Goal: Find specific page/section: Find specific page/section

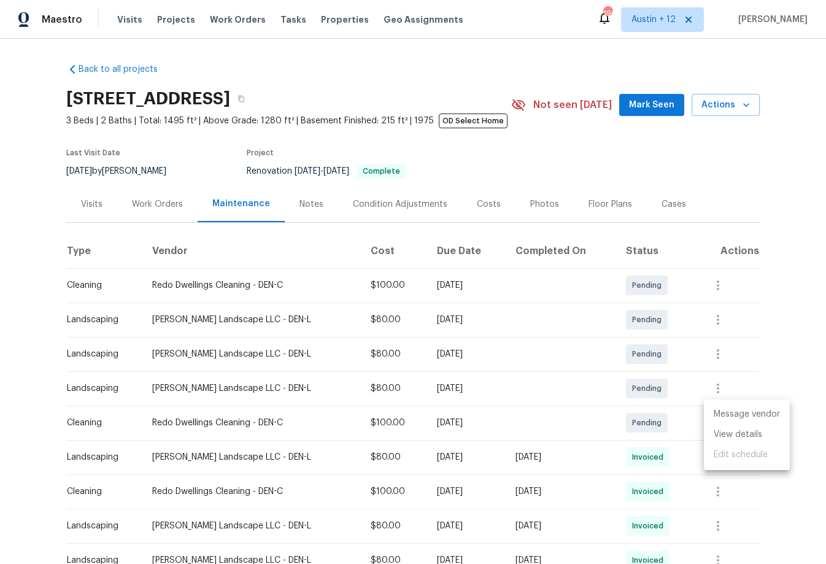
scroll to position [662, 0]
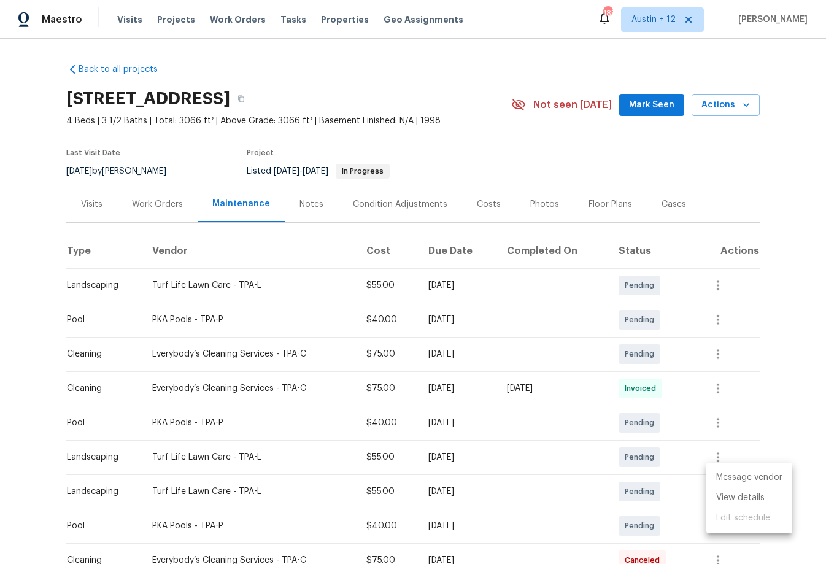
scroll to position [530, 0]
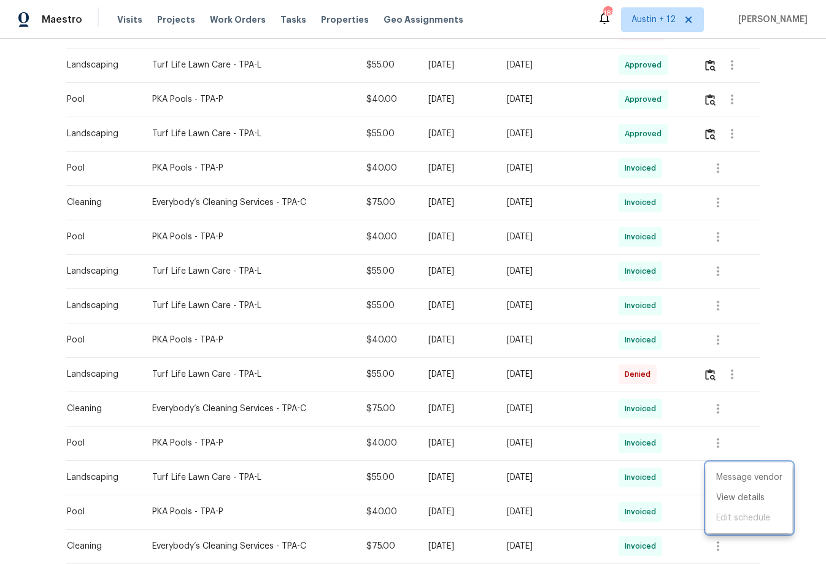
click at [43, 104] on div at bounding box center [413, 282] width 826 height 564
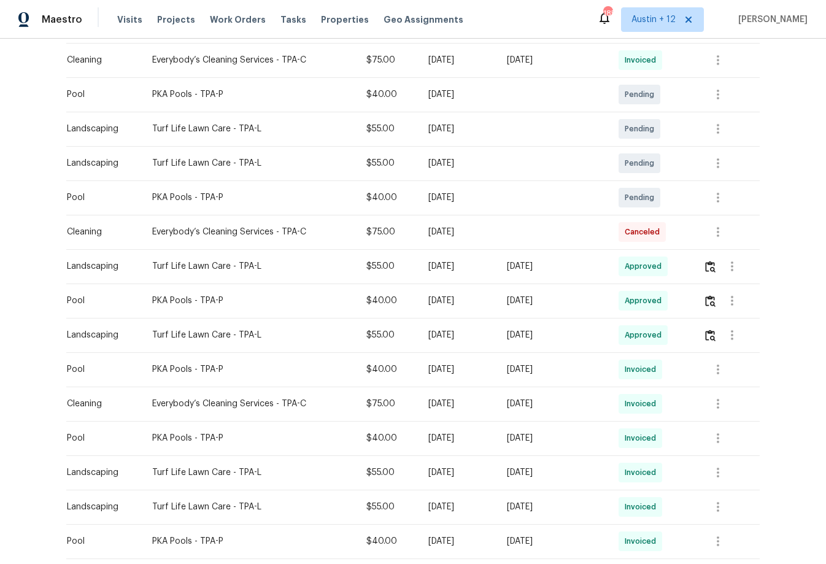
scroll to position [330, 0]
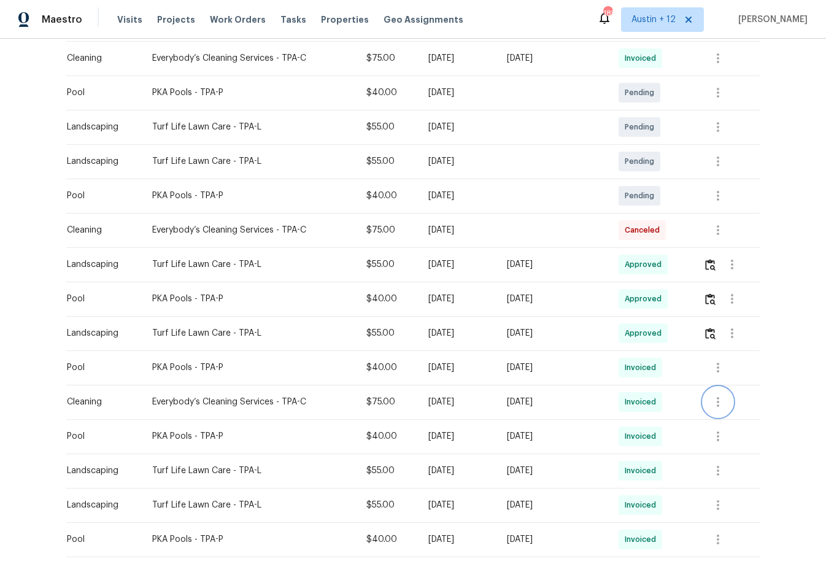
click at [723, 398] on icon "button" at bounding box center [718, 402] width 15 height 15
click at [723, 423] on li "View details" at bounding box center [749, 422] width 86 height 20
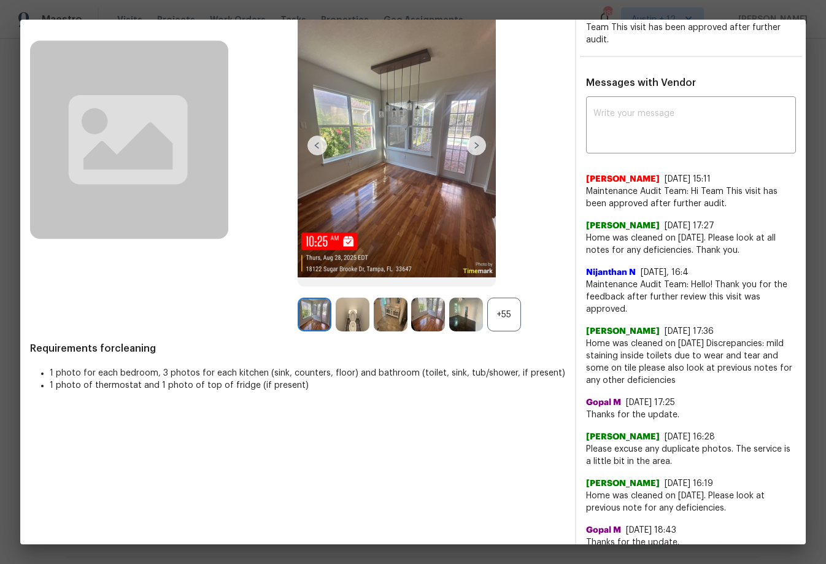
scroll to position [92, 0]
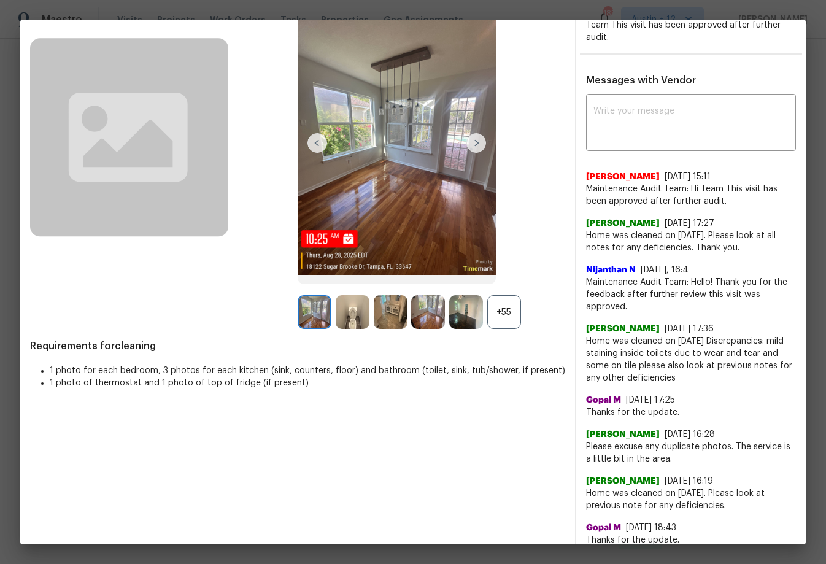
click at [498, 309] on div "+55" at bounding box center [504, 312] width 34 height 34
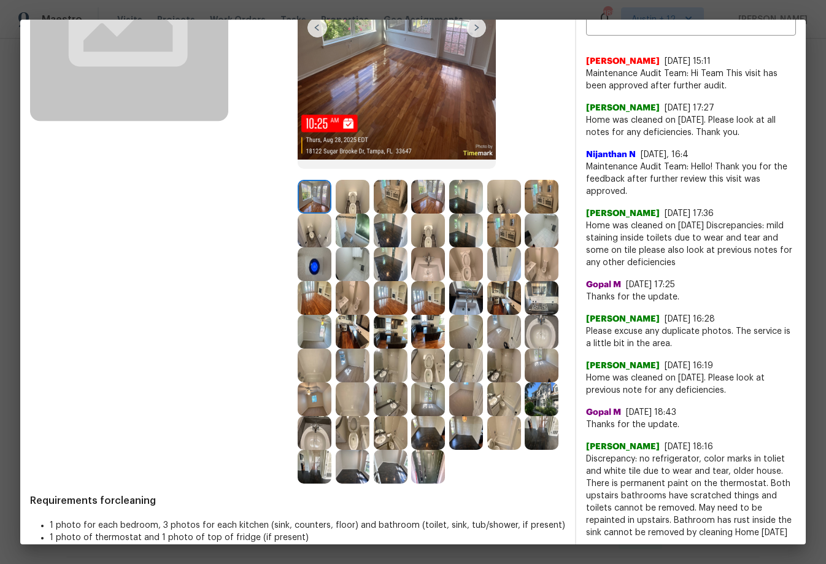
scroll to position [243, 0]
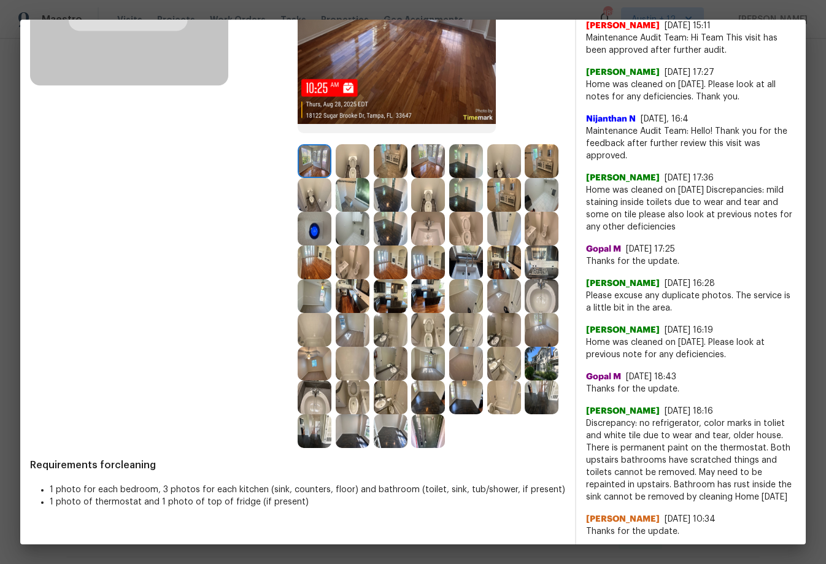
click at [385, 396] on img at bounding box center [391, 397] width 34 height 34
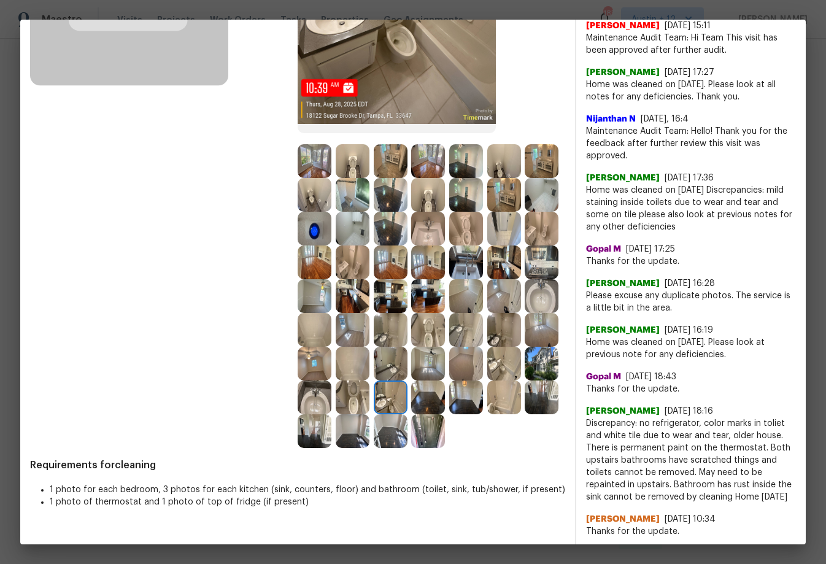
click at [384, 299] on img at bounding box center [391, 296] width 34 height 34
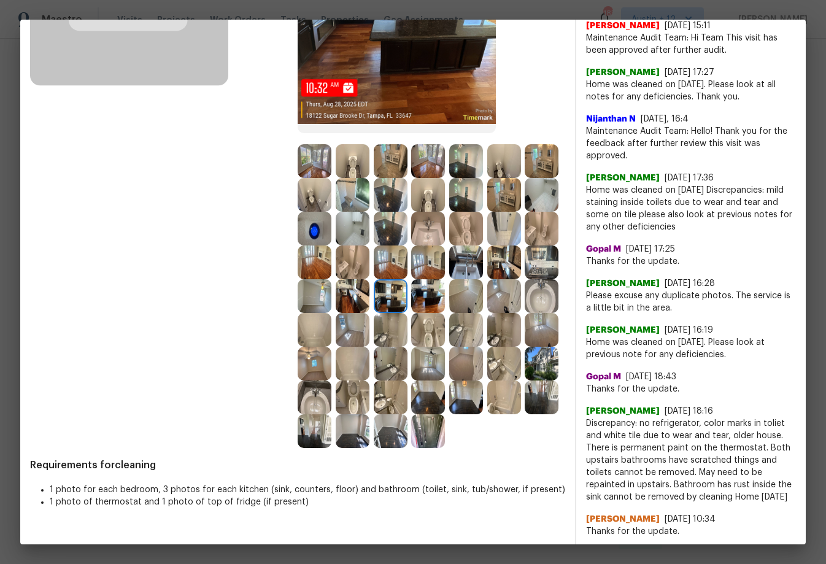
click at [488, 160] on img at bounding box center [504, 161] width 34 height 34
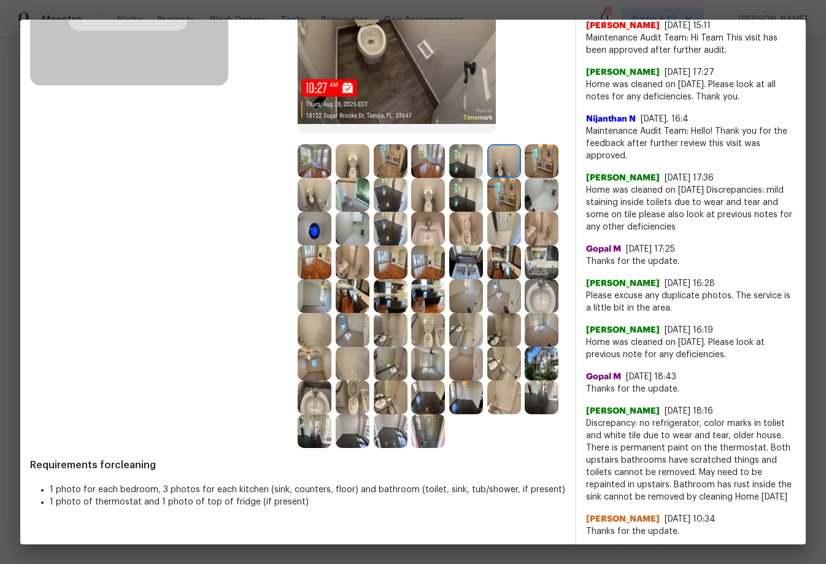
scroll to position [242, 0]
click at [358, 160] on img at bounding box center [353, 162] width 34 height 34
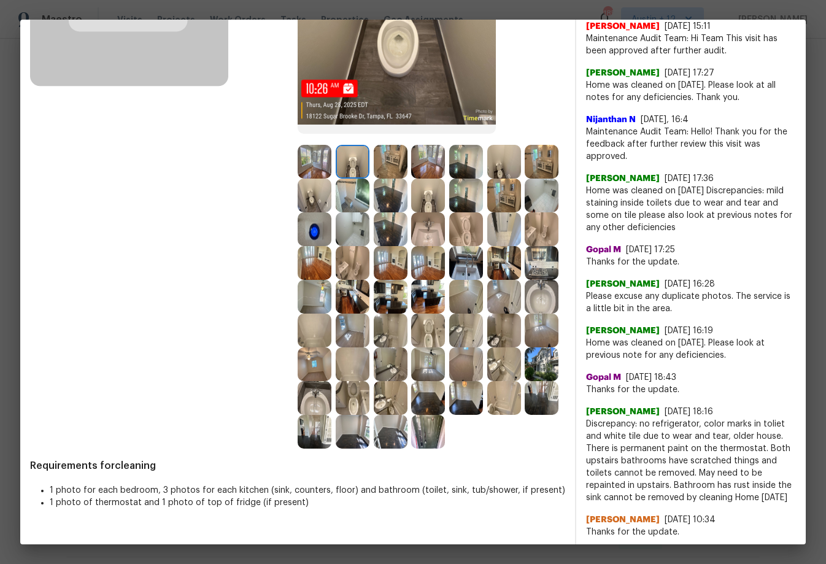
click at [310, 160] on img at bounding box center [315, 162] width 34 height 34
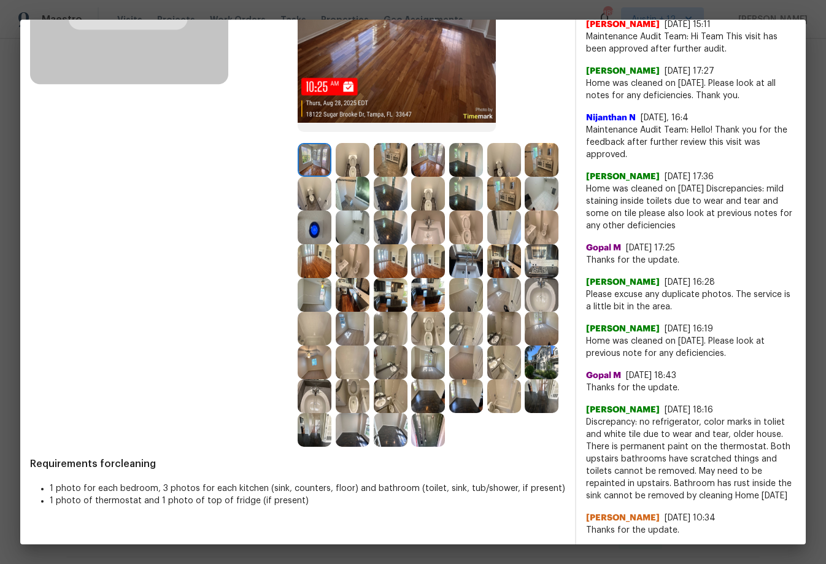
click at [520, 196] on img at bounding box center [504, 194] width 34 height 34
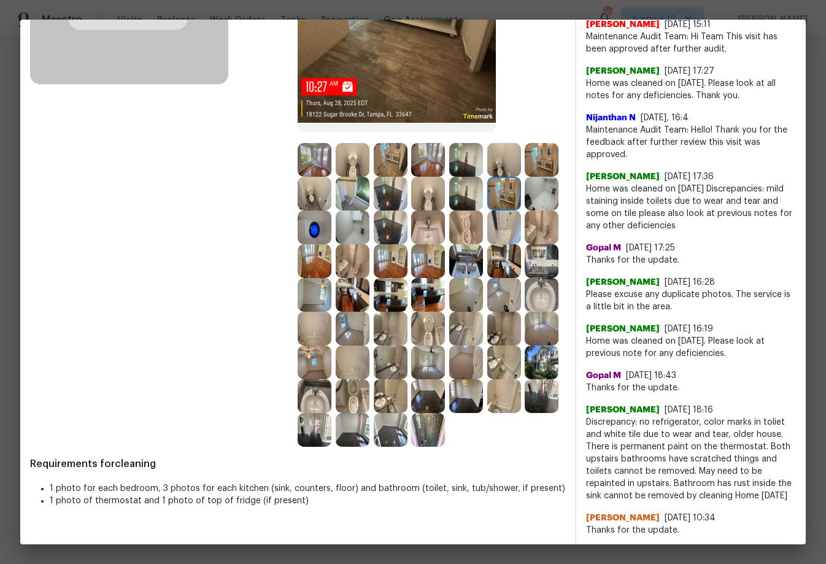
click at [501, 224] on img at bounding box center [504, 227] width 34 height 34
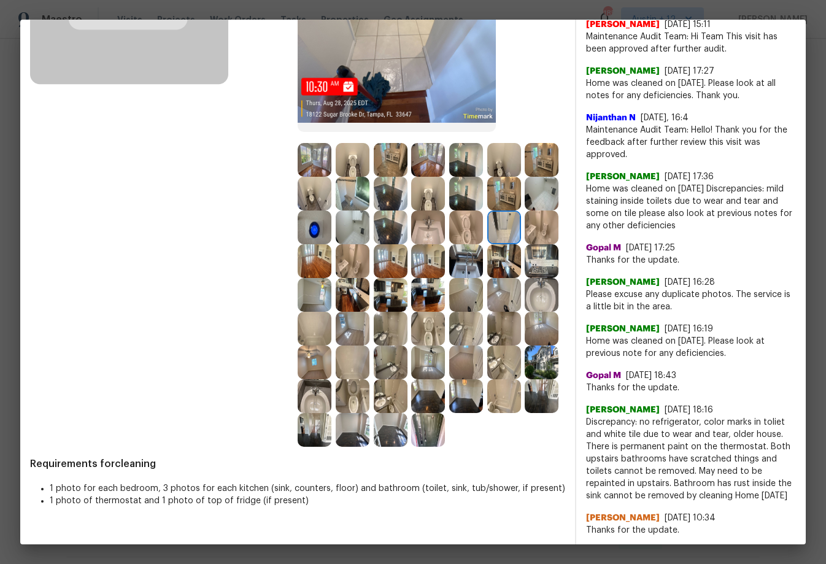
click at [505, 276] on img at bounding box center [504, 261] width 34 height 34
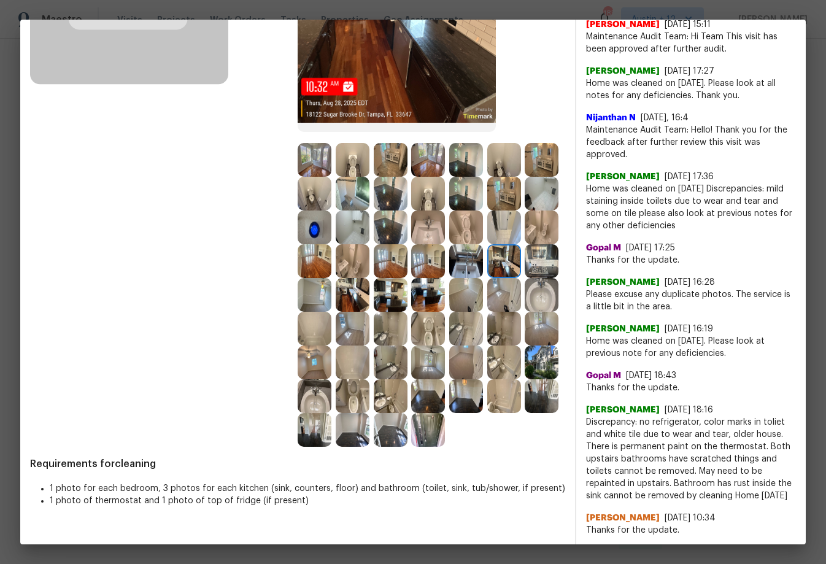
click at [503, 309] on img at bounding box center [504, 295] width 34 height 34
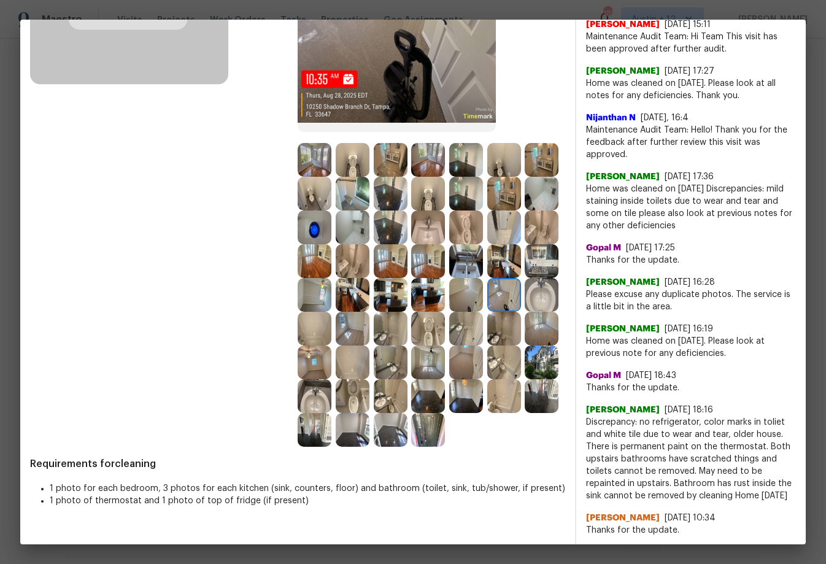
click at [498, 349] on img at bounding box center [504, 362] width 34 height 34
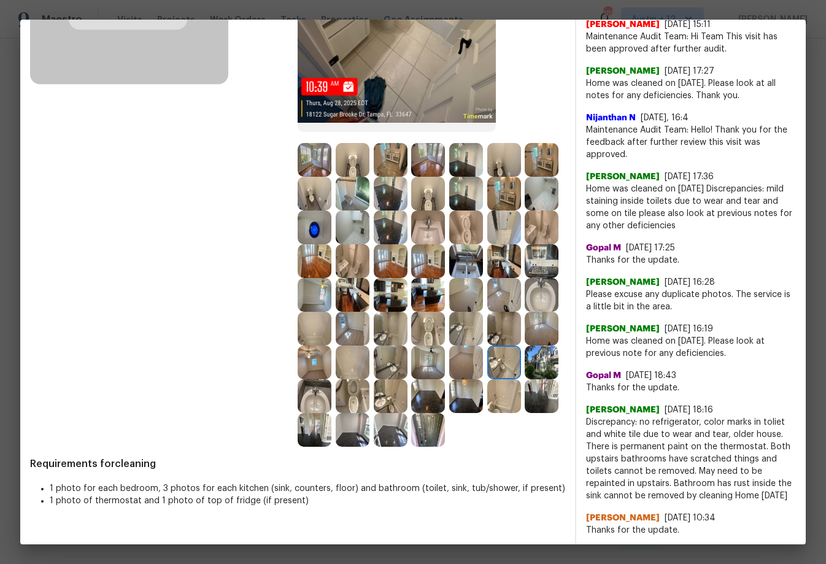
click at [503, 312] on img at bounding box center [504, 329] width 34 height 34
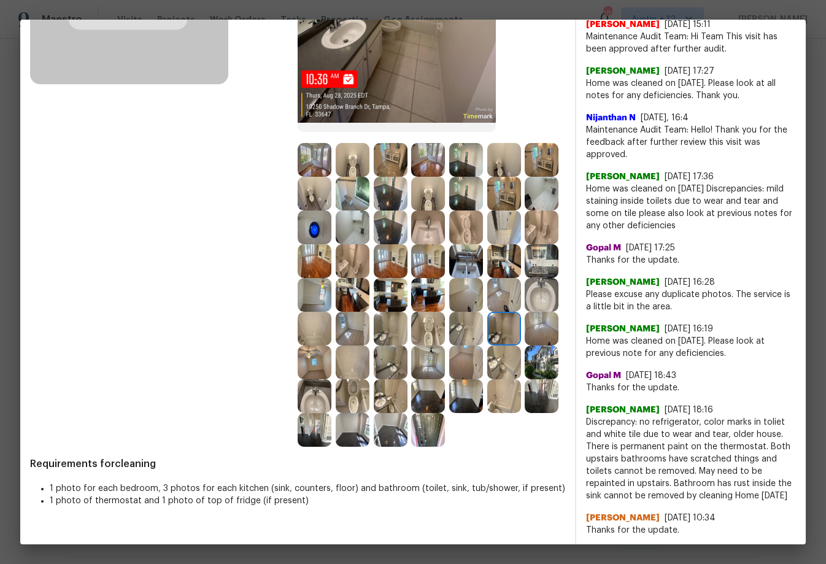
click at [504, 295] on img at bounding box center [504, 295] width 34 height 34
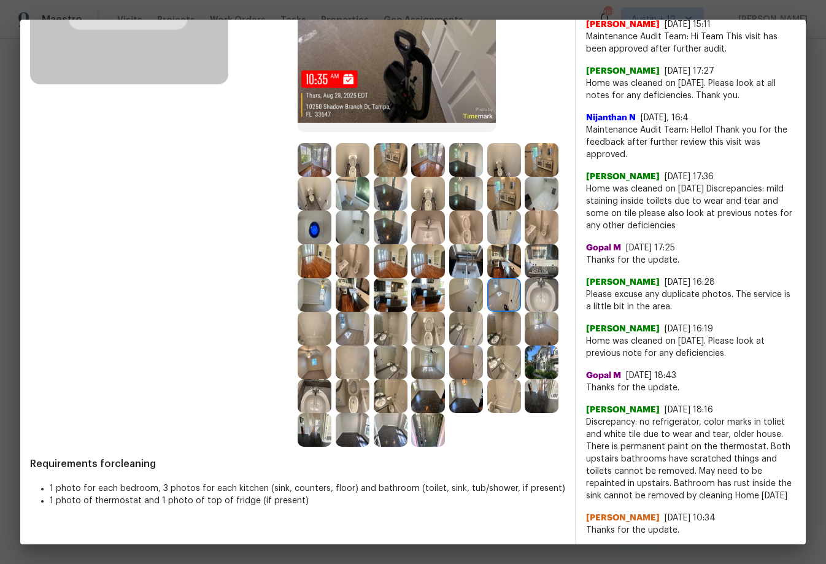
click at [454, 308] on img at bounding box center [466, 295] width 34 height 34
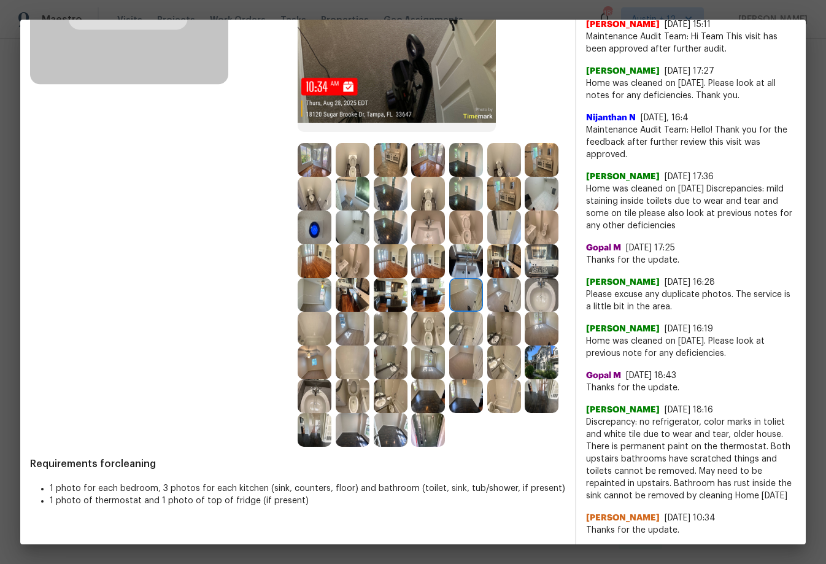
click at [402, 315] on img at bounding box center [391, 329] width 34 height 34
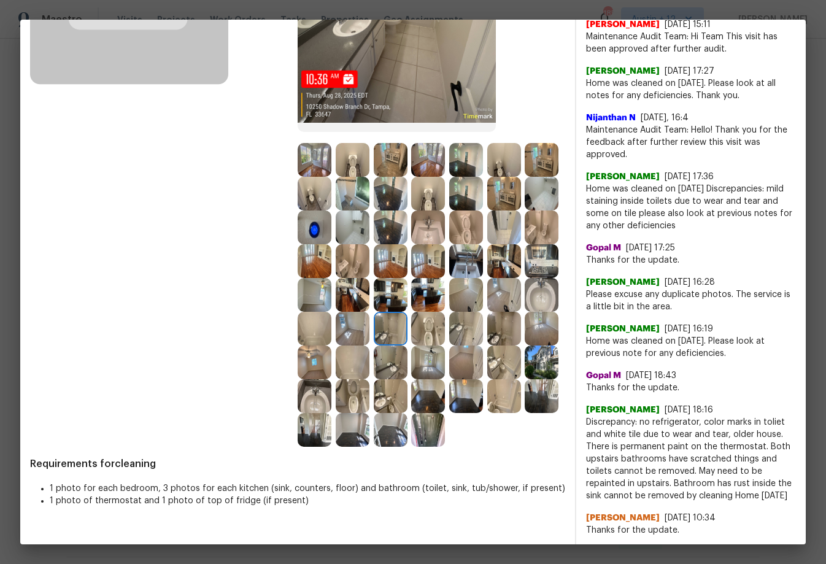
click at [387, 354] on img at bounding box center [391, 362] width 34 height 34
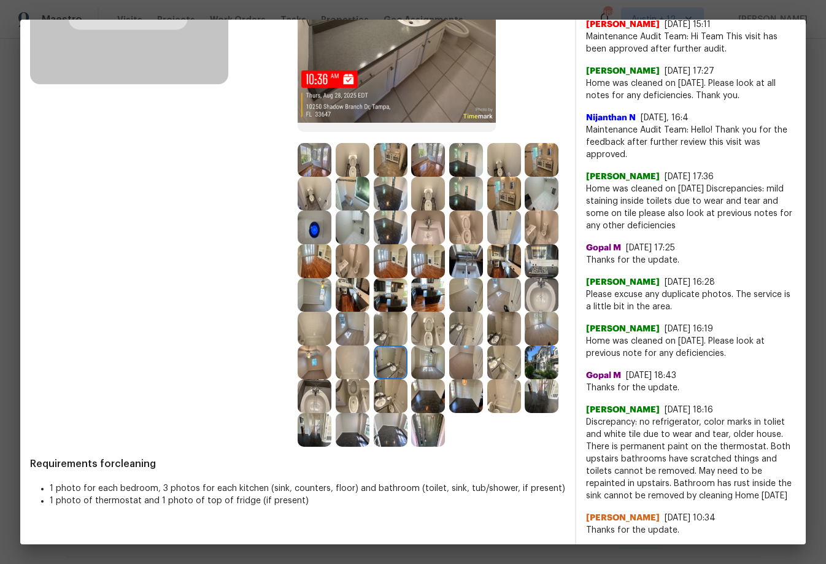
click at [359, 315] on img at bounding box center [353, 329] width 34 height 34
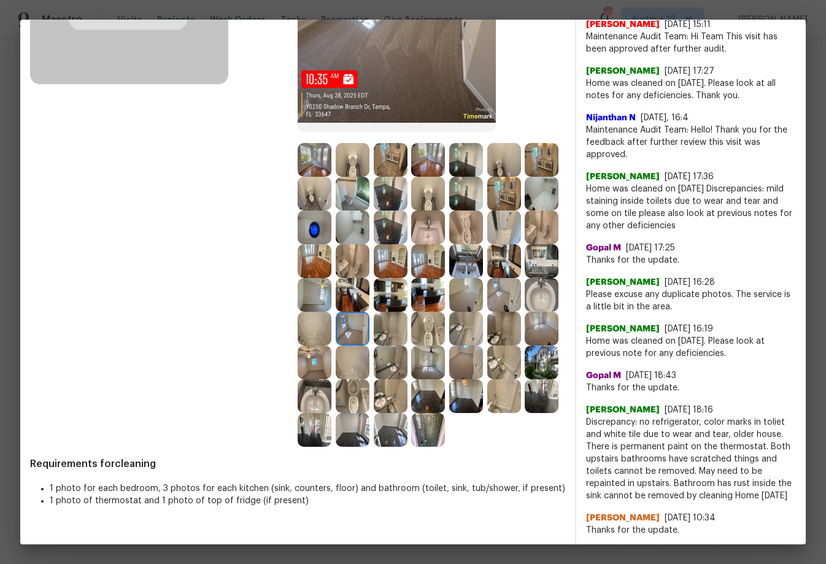
click at [358, 291] on img at bounding box center [353, 295] width 34 height 34
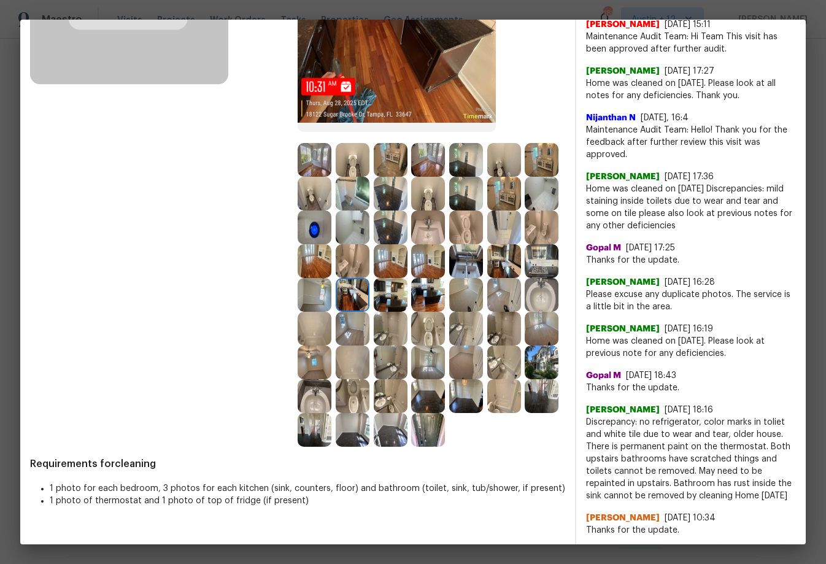
click at [320, 425] on img at bounding box center [315, 430] width 34 height 34
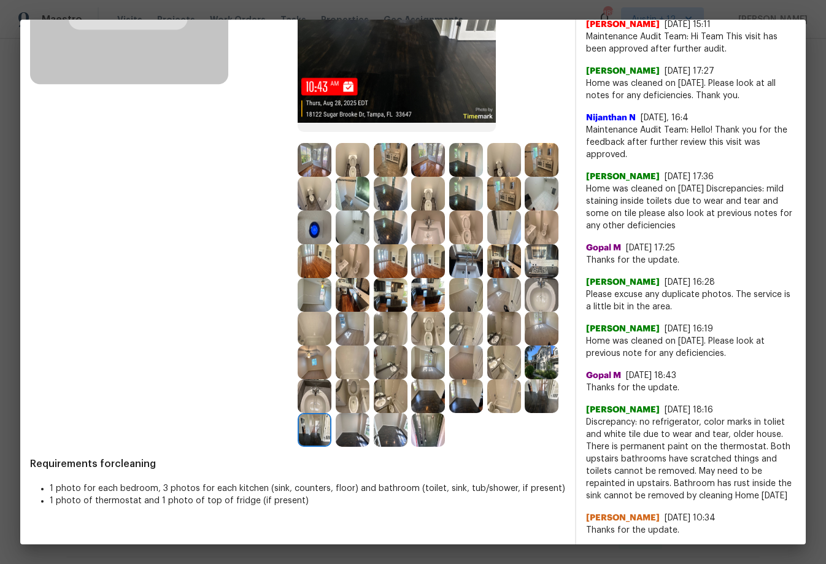
click at [356, 431] on img at bounding box center [353, 430] width 34 height 34
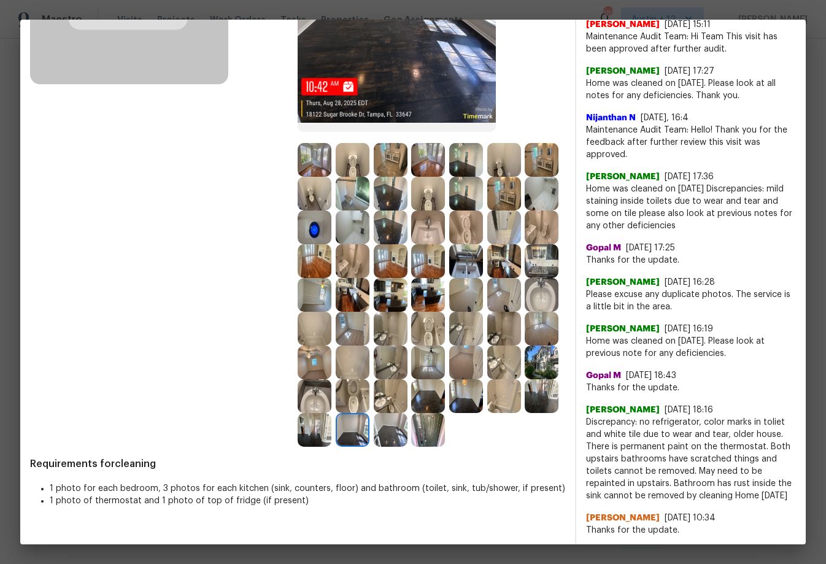
click at [399, 430] on img at bounding box center [391, 430] width 34 height 34
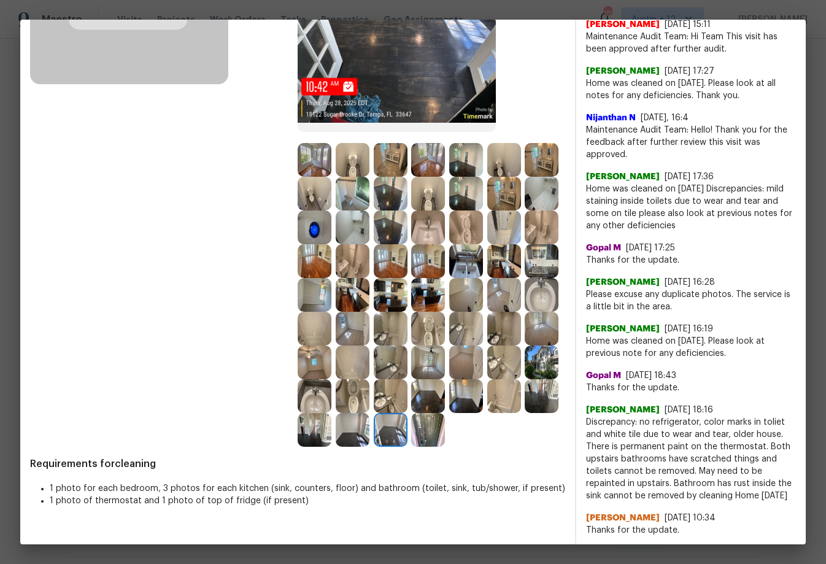
click at [426, 429] on img at bounding box center [428, 430] width 34 height 34
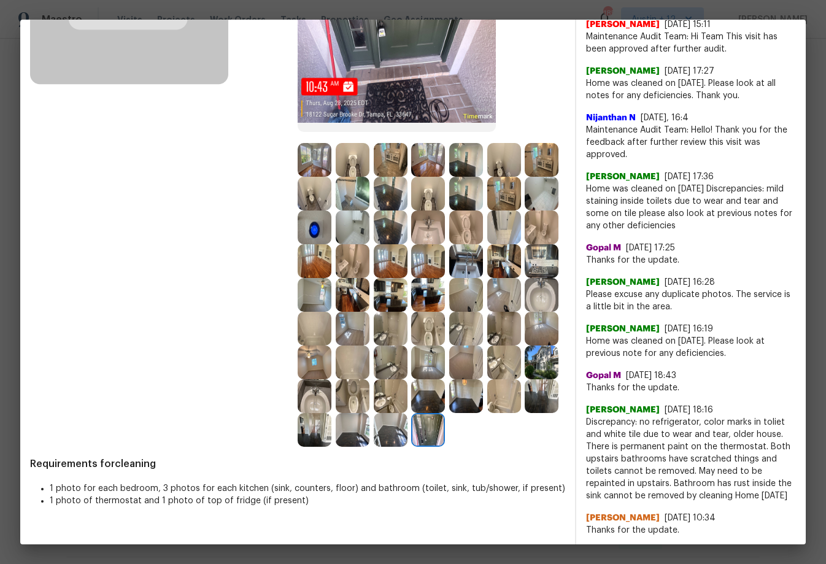
click at [551, 385] on img at bounding box center [542, 396] width 34 height 34
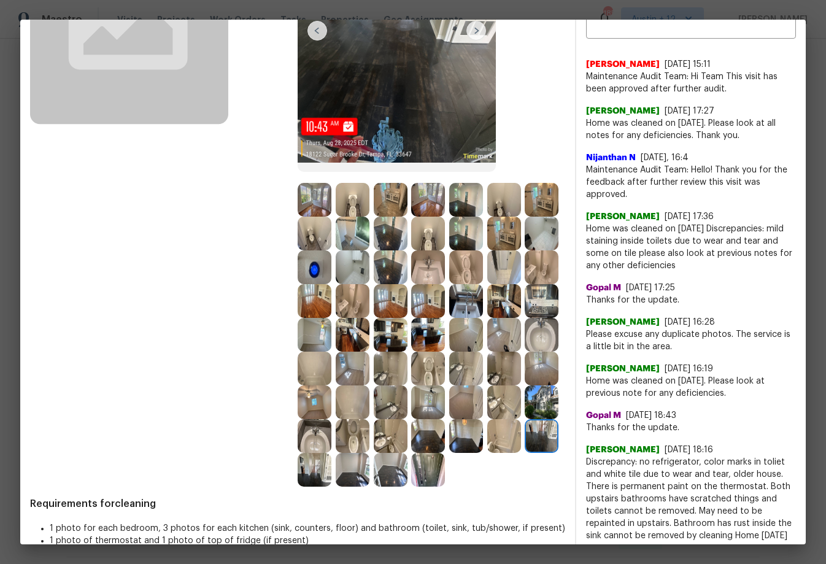
scroll to position [179, 0]
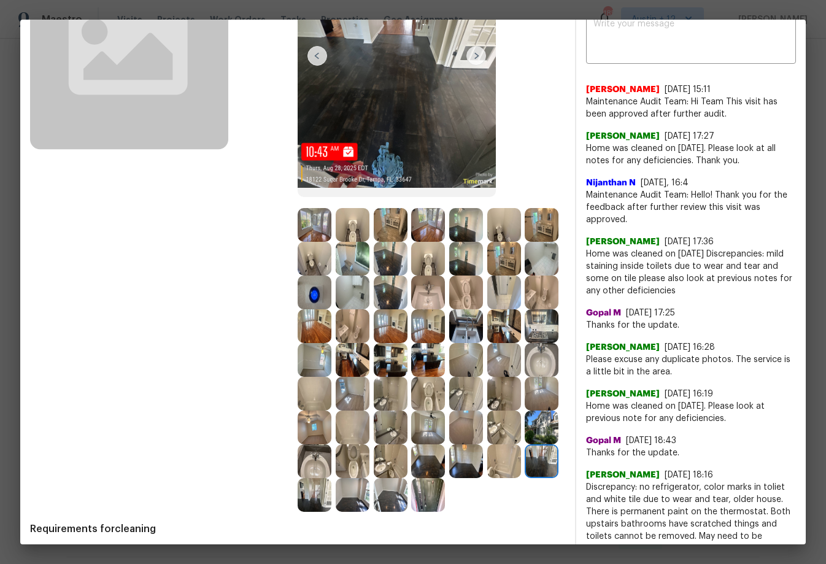
click at [550, 385] on img at bounding box center [542, 394] width 34 height 34
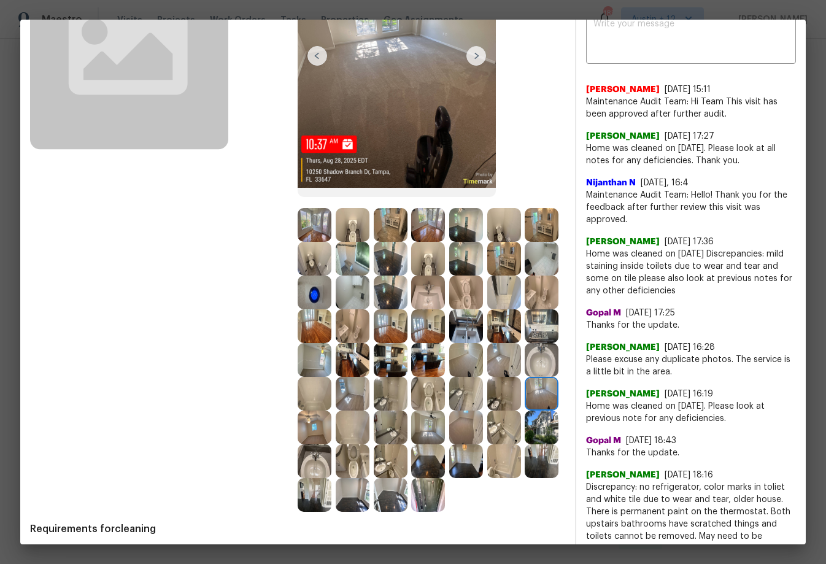
click at [537, 423] on img at bounding box center [542, 428] width 34 height 34
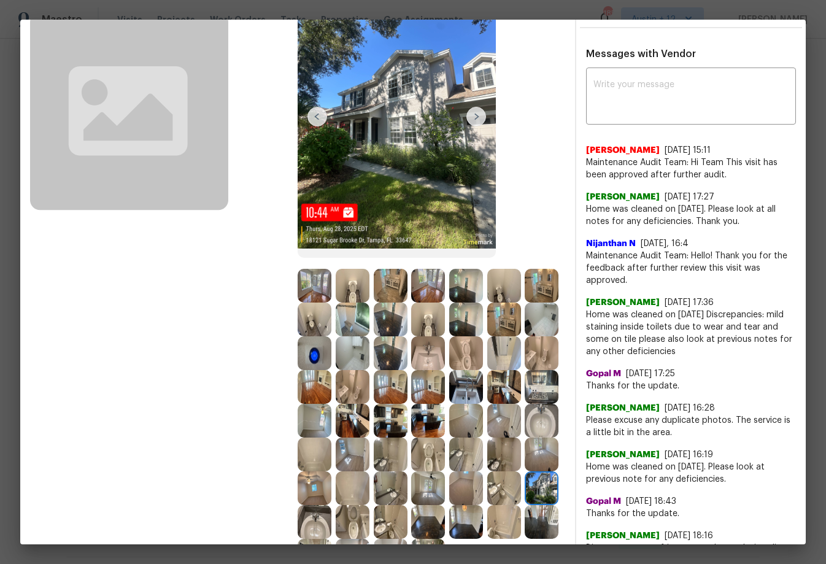
scroll to position [79, 0]
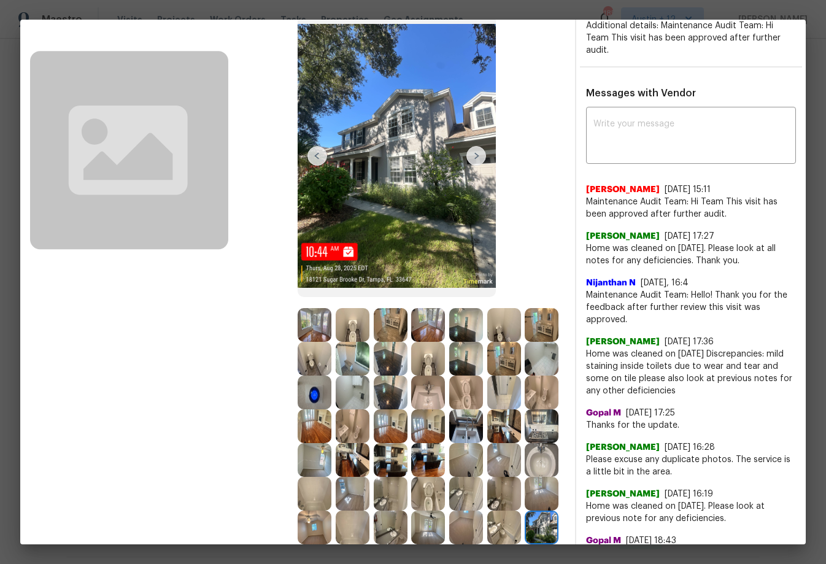
click at [539, 348] on img at bounding box center [542, 359] width 34 height 34
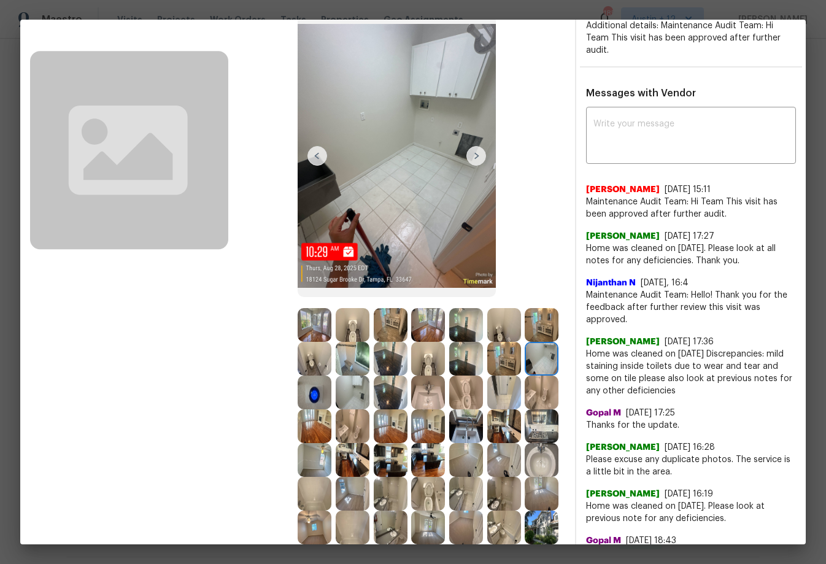
click at [505, 360] on img at bounding box center [504, 359] width 34 height 34
